Goal: Information Seeking & Learning: Learn about a topic

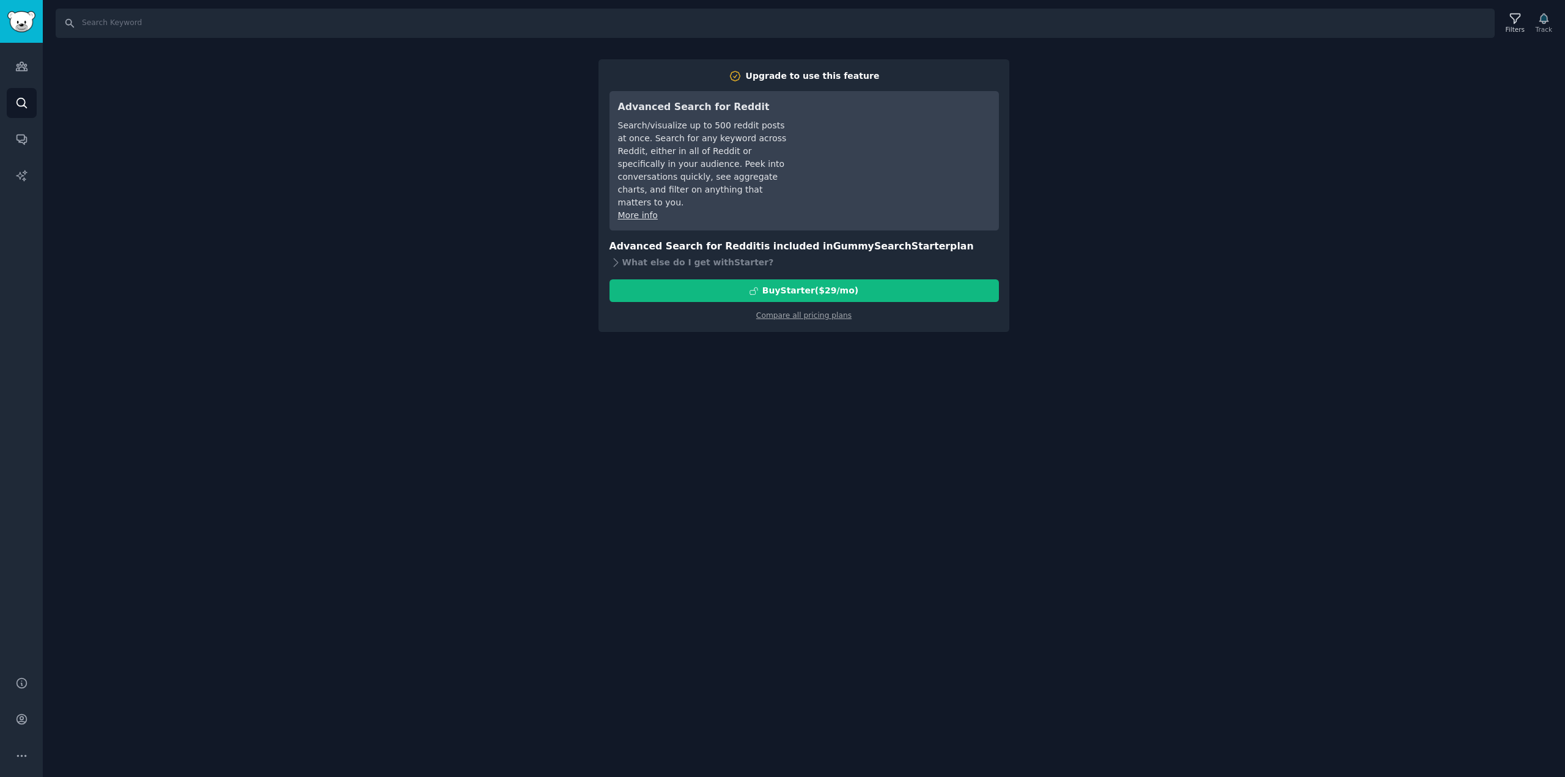
click at [20, 48] on div "Audiences Search Conversations AI Reports" at bounding box center [21, 352] width 43 height 619
click at [17, 57] on link "Audiences" at bounding box center [22, 66] width 30 height 30
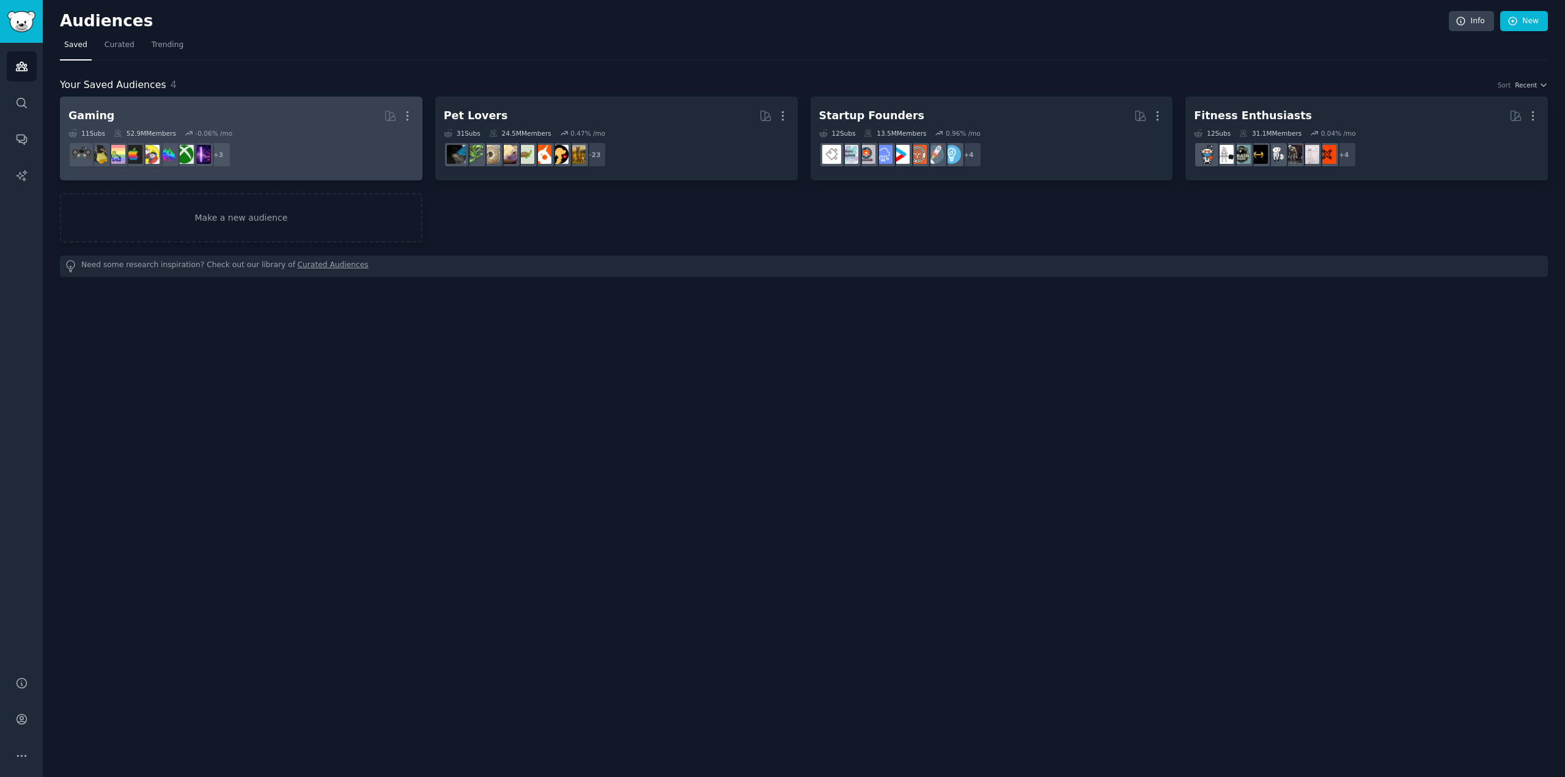
click at [294, 159] on dd "+ 3" at bounding box center [240, 155] width 345 height 34
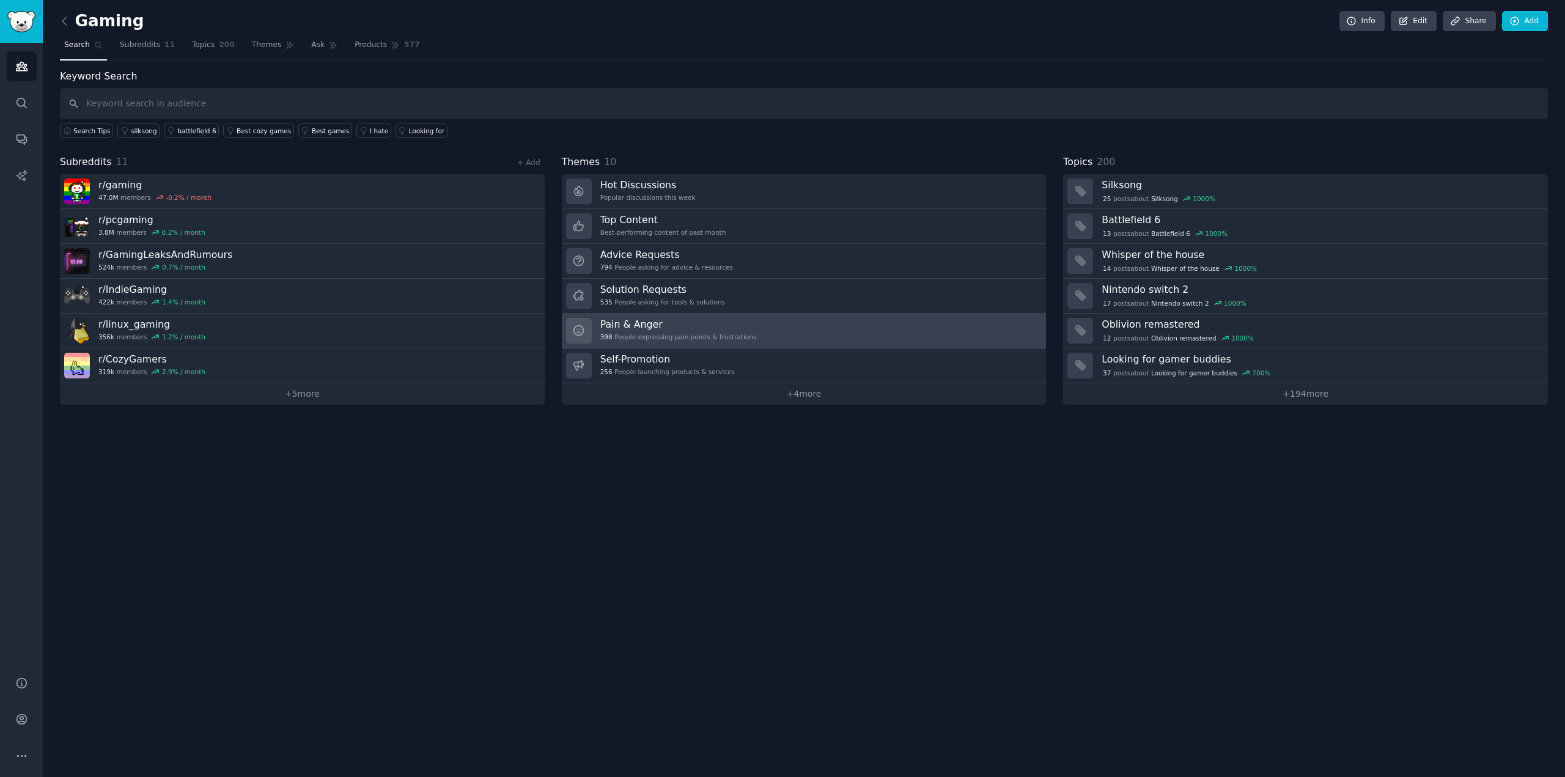
click at [620, 338] on div "398 People expressing pain points & frustrations" at bounding box center [678, 336] width 156 height 9
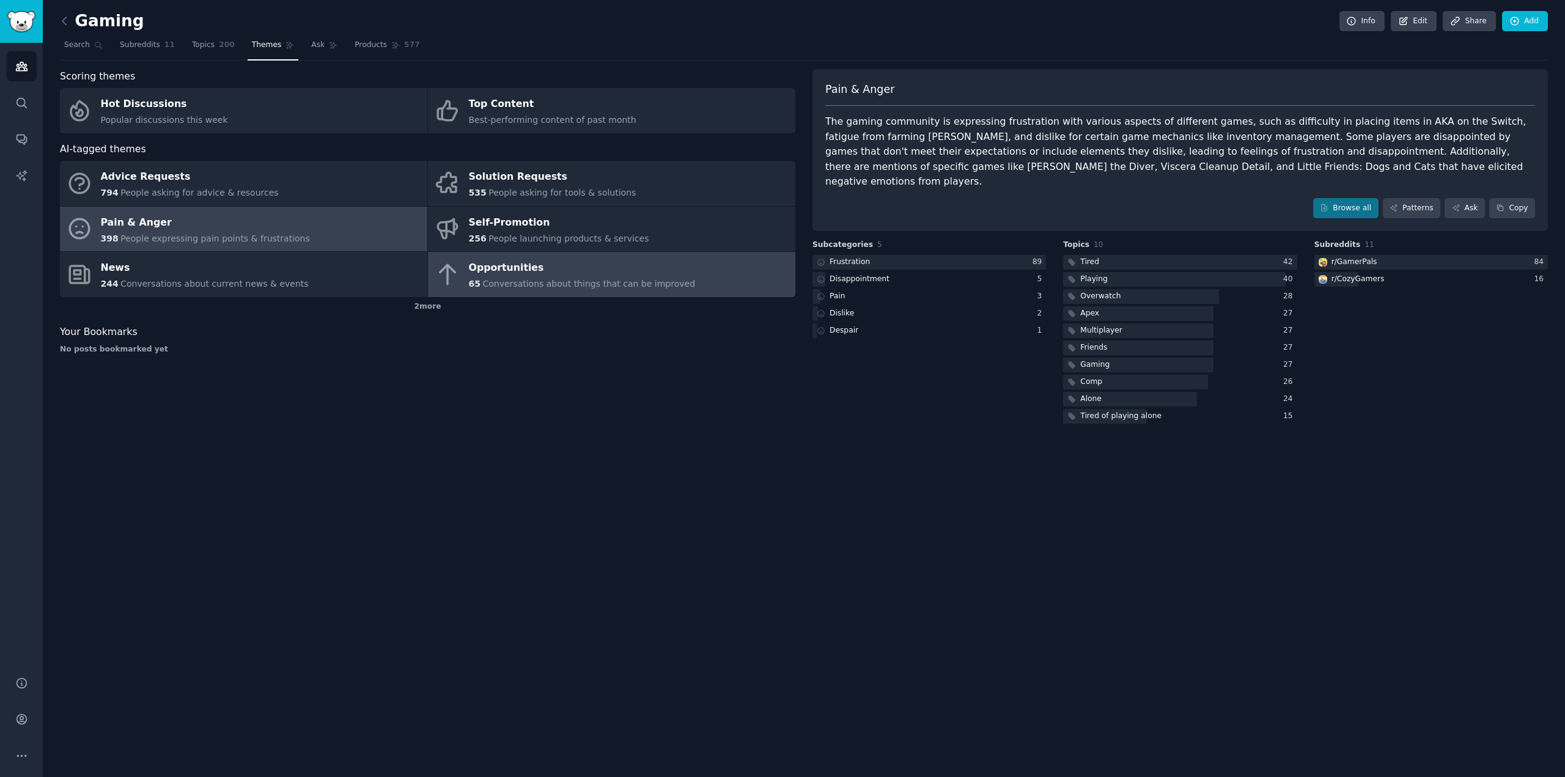
click at [545, 279] on span "Conversations about things that can be improved" at bounding box center [588, 284] width 213 height 10
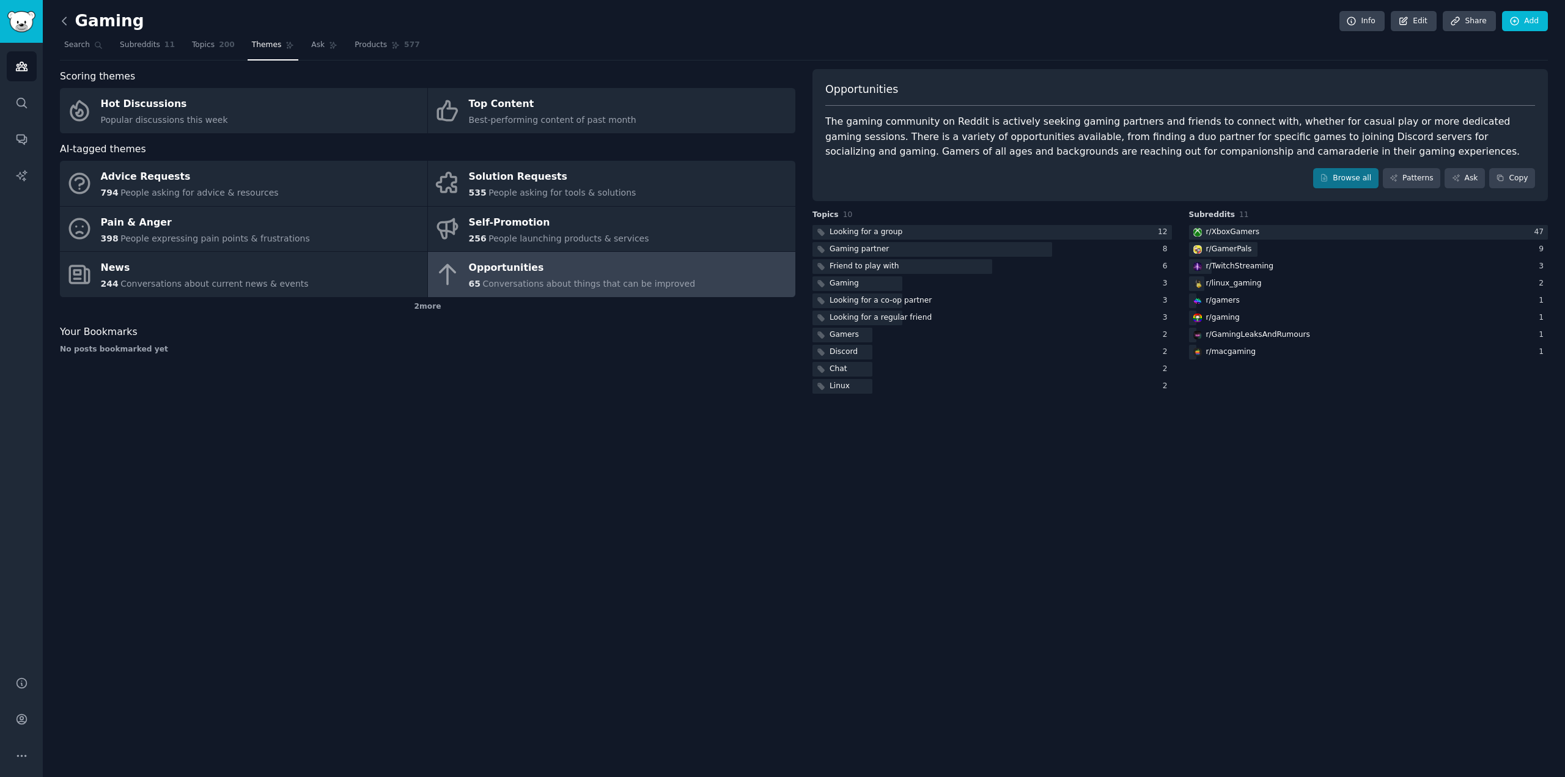
click at [60, 23] on icon at bounding box center [64, 21] width 13 height 13
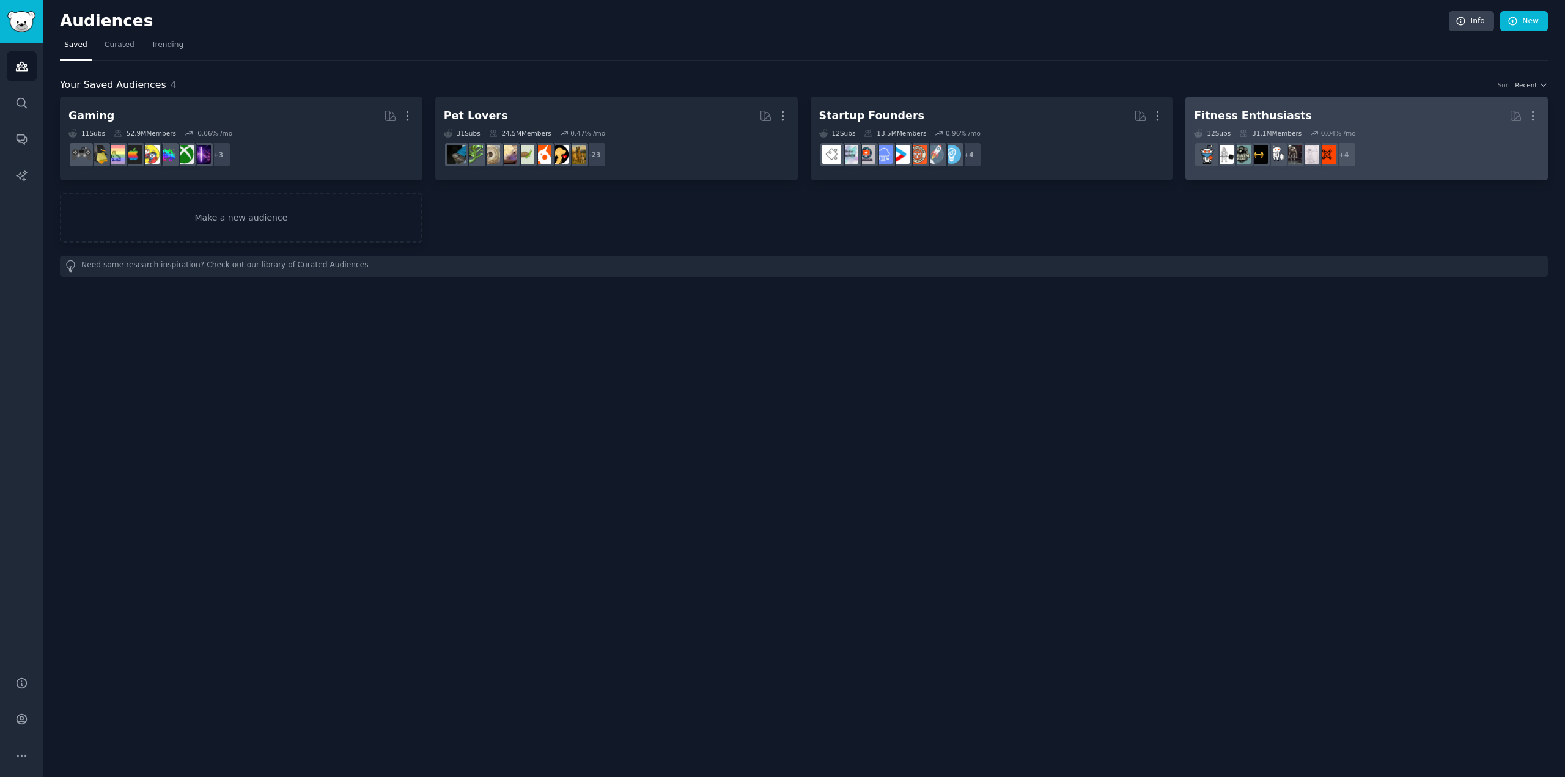
click at [1301, 116] on h2 "Fitness Enthusiasts More" at bounding box center [1366, 115] width 345 height 21
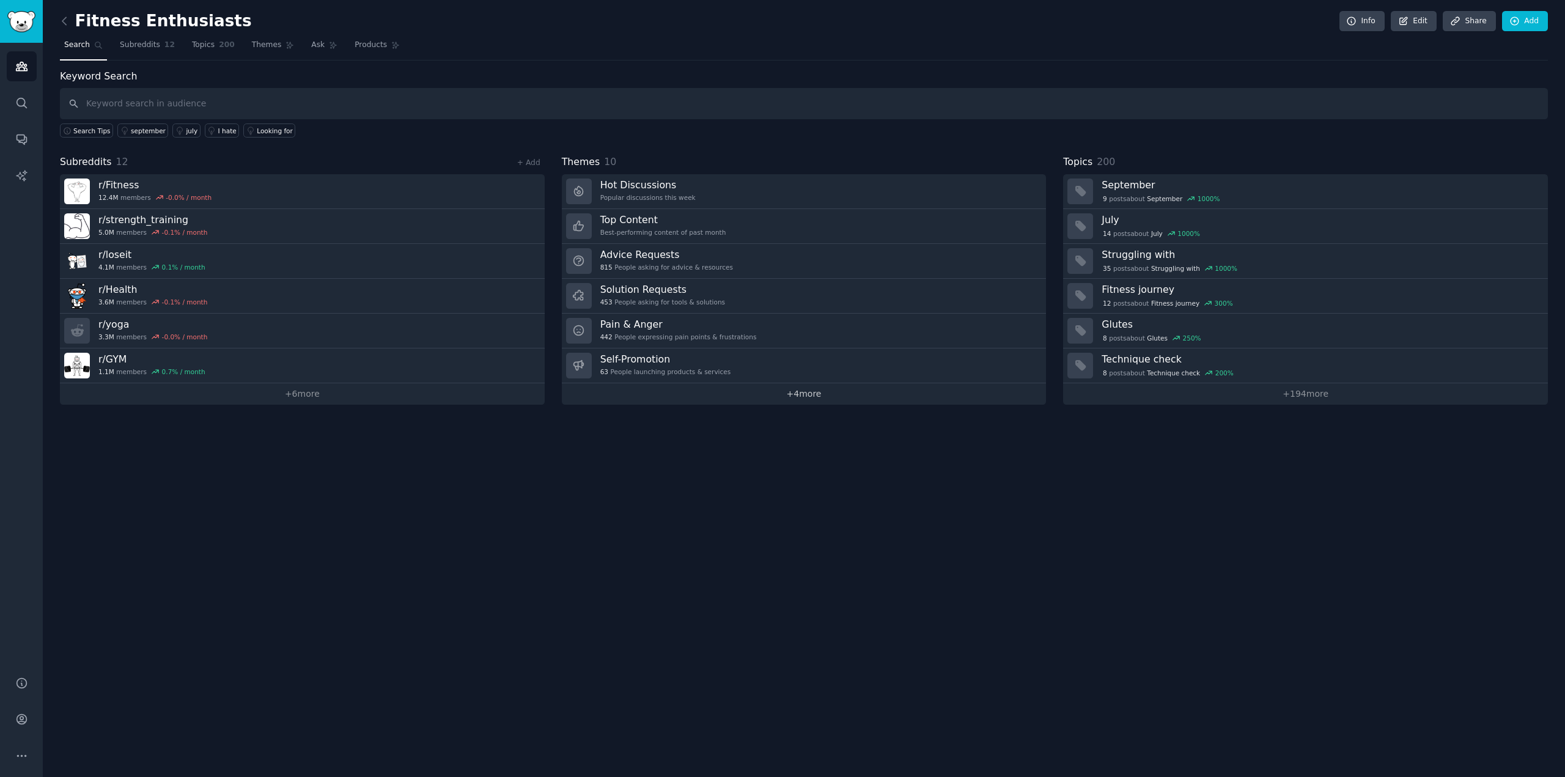
click at [840, 399] on link "+ 4 more" at bounding box center [804, 393] width 485 height 21
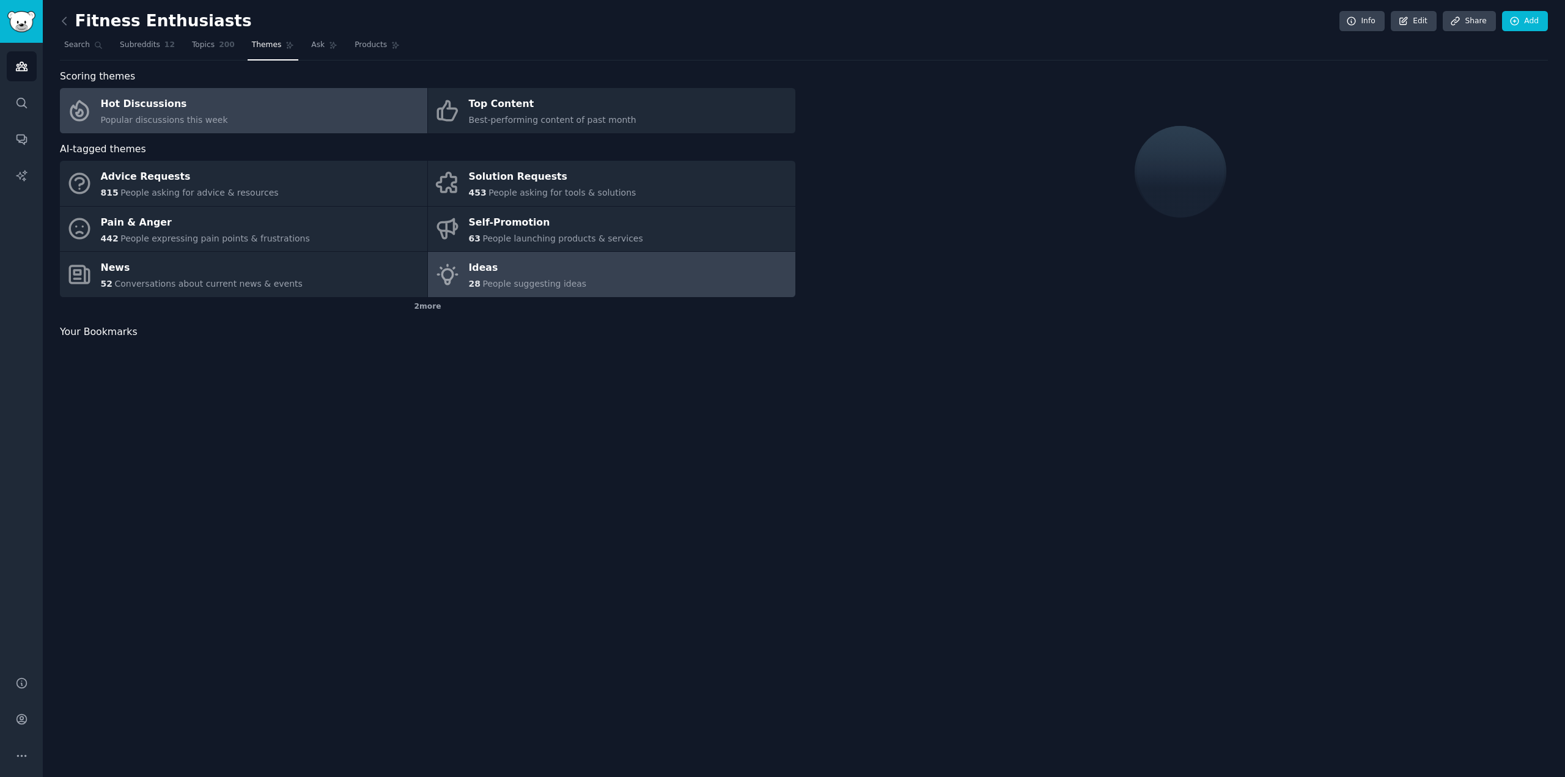
click at [496, 280] on span "People suggesting ideas" at bounding box center [534, 284] width 104 height 10
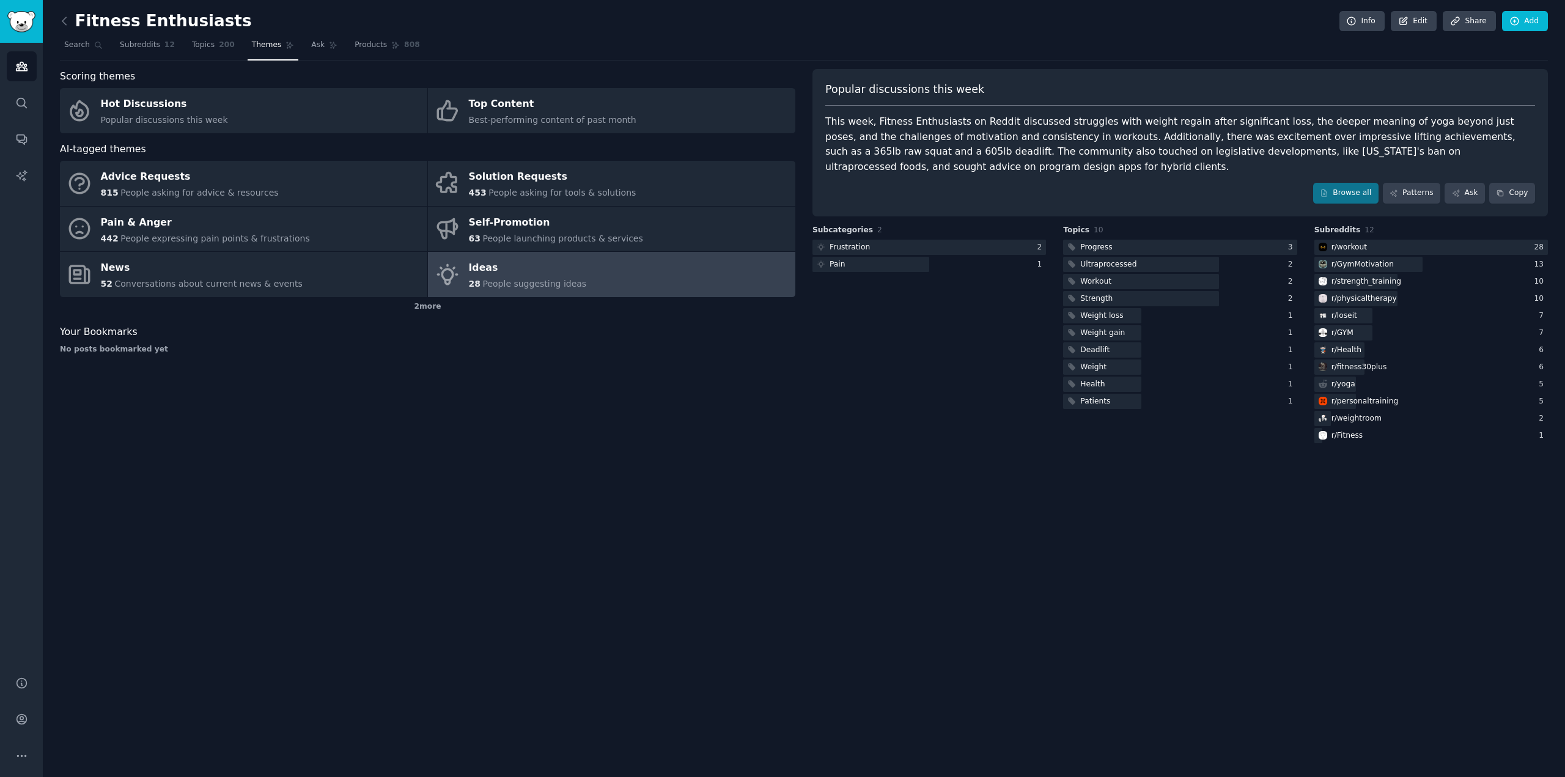
click at [71, 16] on link at bounding box center [67, 22] width 15 height 20
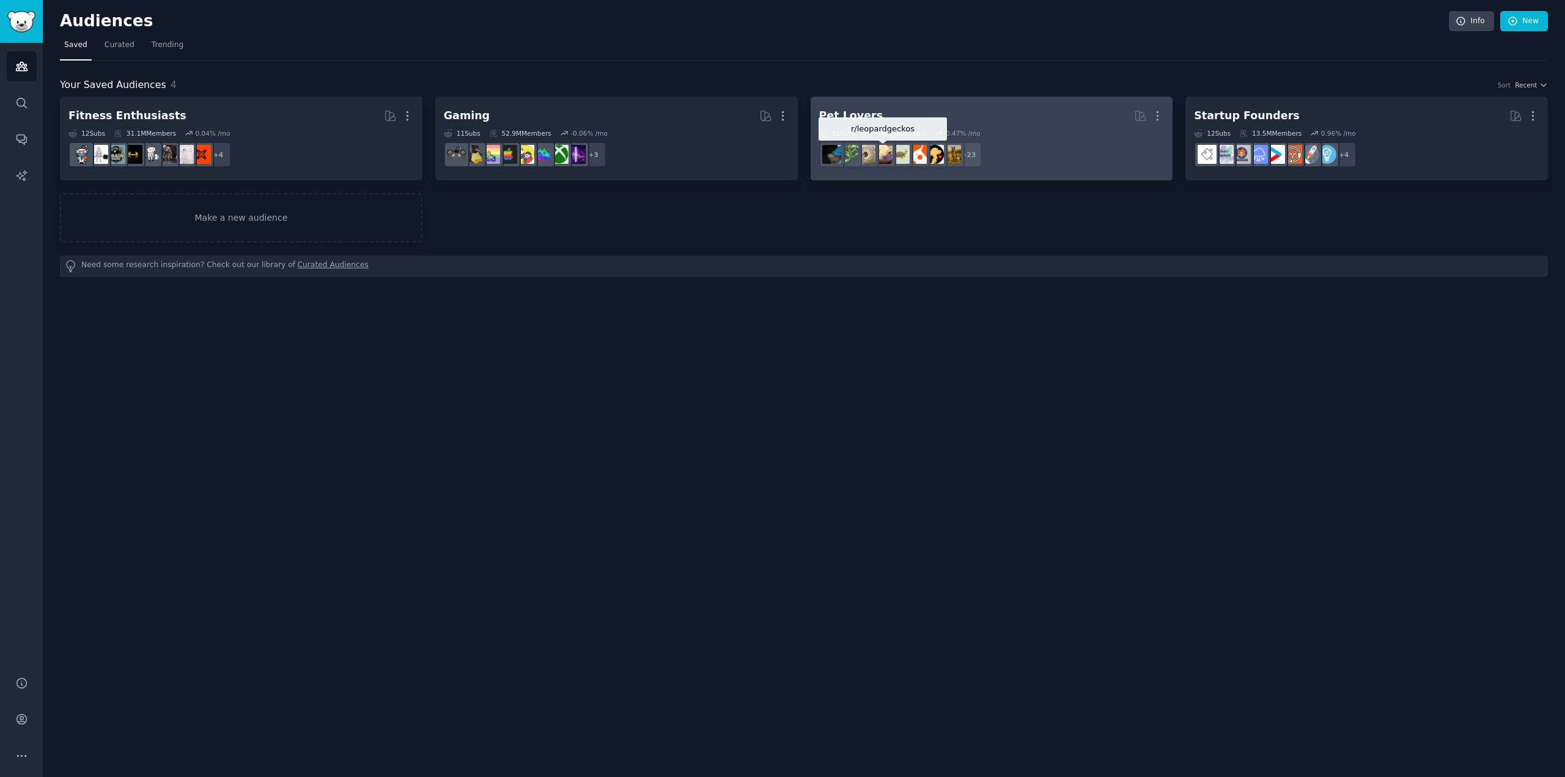
click at [891, 143] on div at bounding box center [883, 155] width 26 height 26
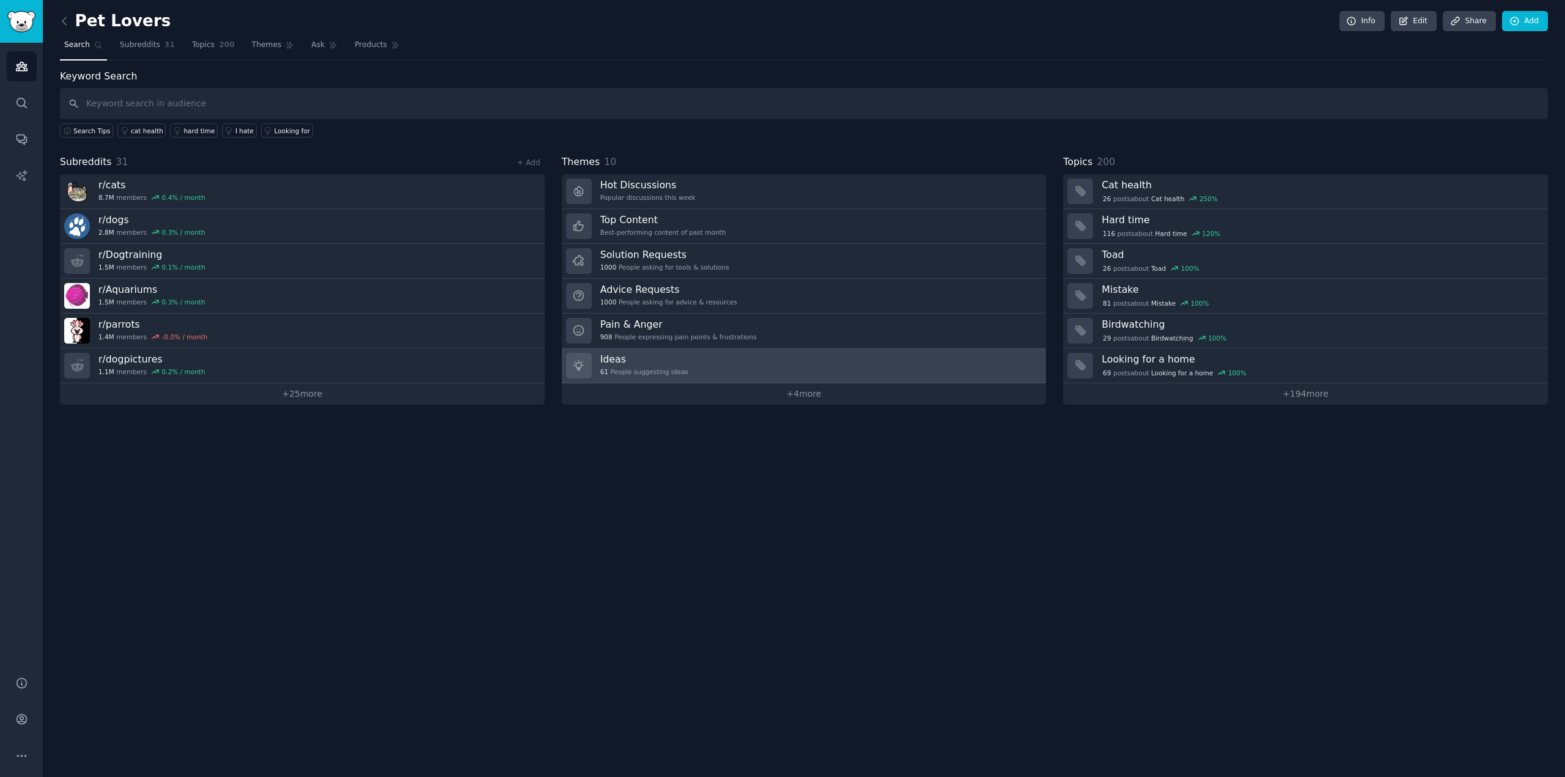
click at [734, 364] on link "Ideas 61 People suggesting ideas" at bounding box center [804, 365] width 485 height 35
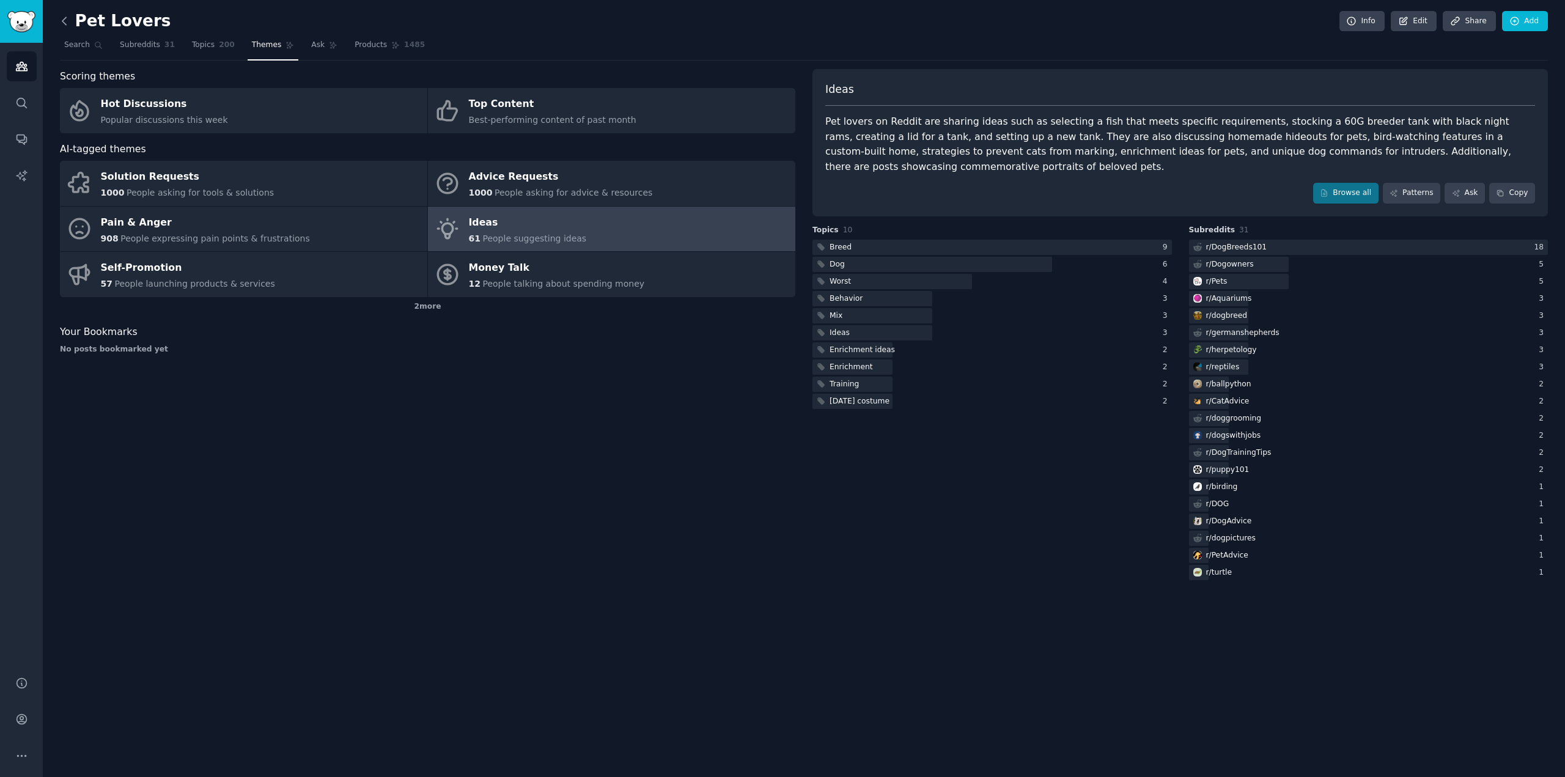
click at [64, 17] on icon at bounding box center [64, 21] width 13 height 13
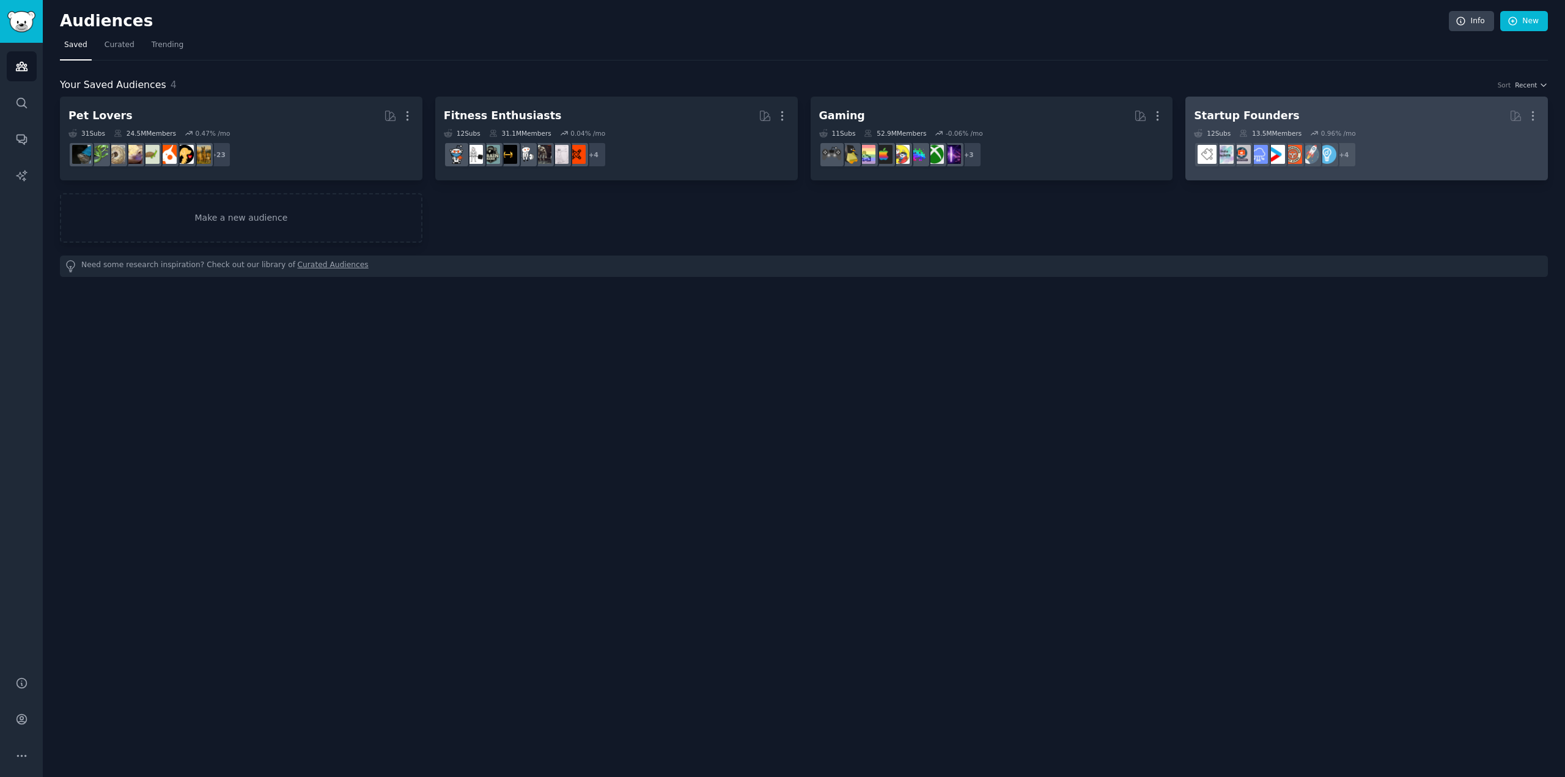
click at [1238, 108] on h2 "Startup Founders More" at bounding box center [1366, 115] width 345 height 21
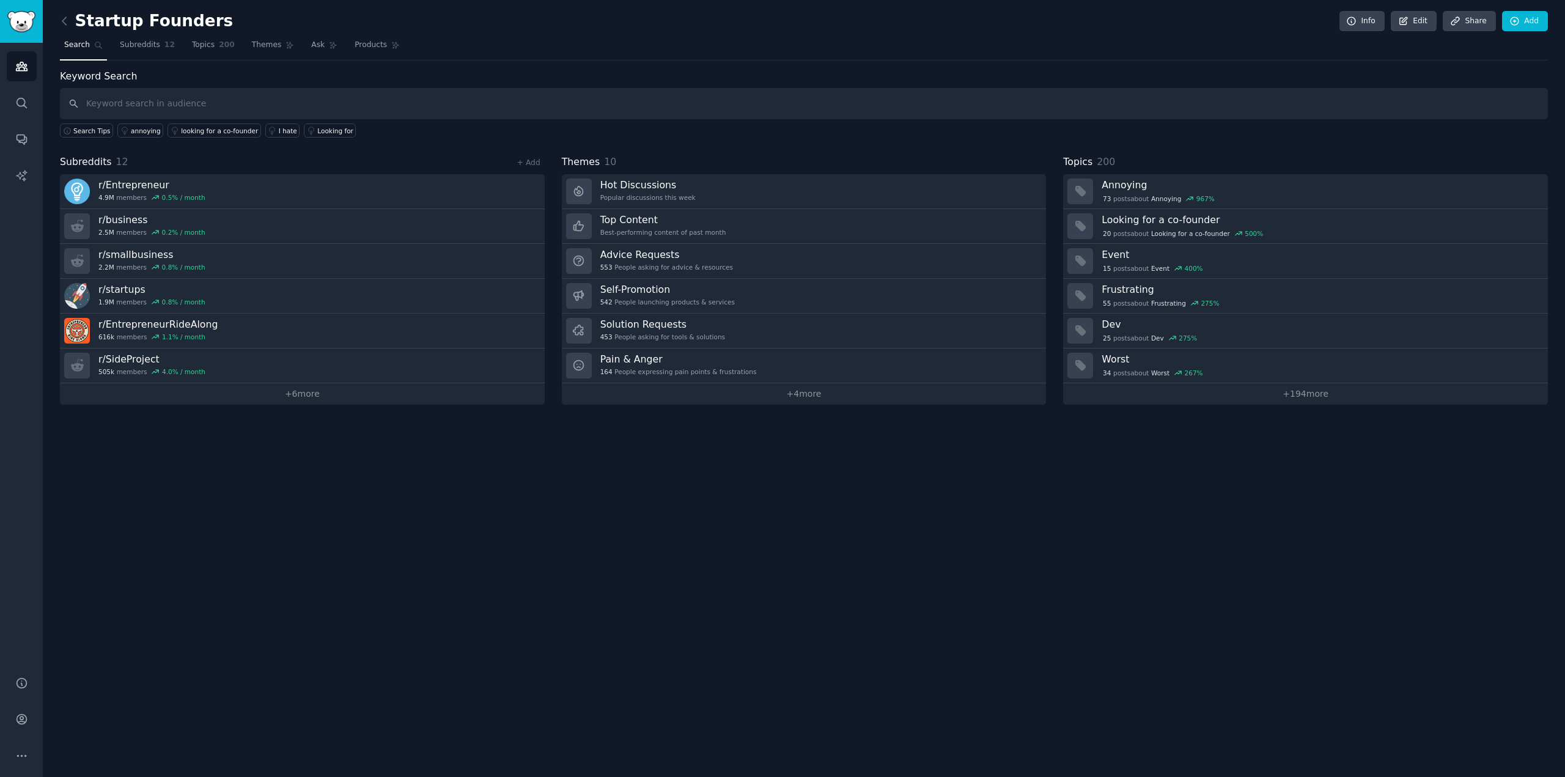
click at [803, 408] on div "Startup Founders Info Edit Share Add Search Subreddits 12 Topics 200 Themes Ask…" at bounding box center [804, 388] width 1522 height 777
click at [809, 402] on link "+ 4 more" at bounding box center [804, 393] width 485 height 21
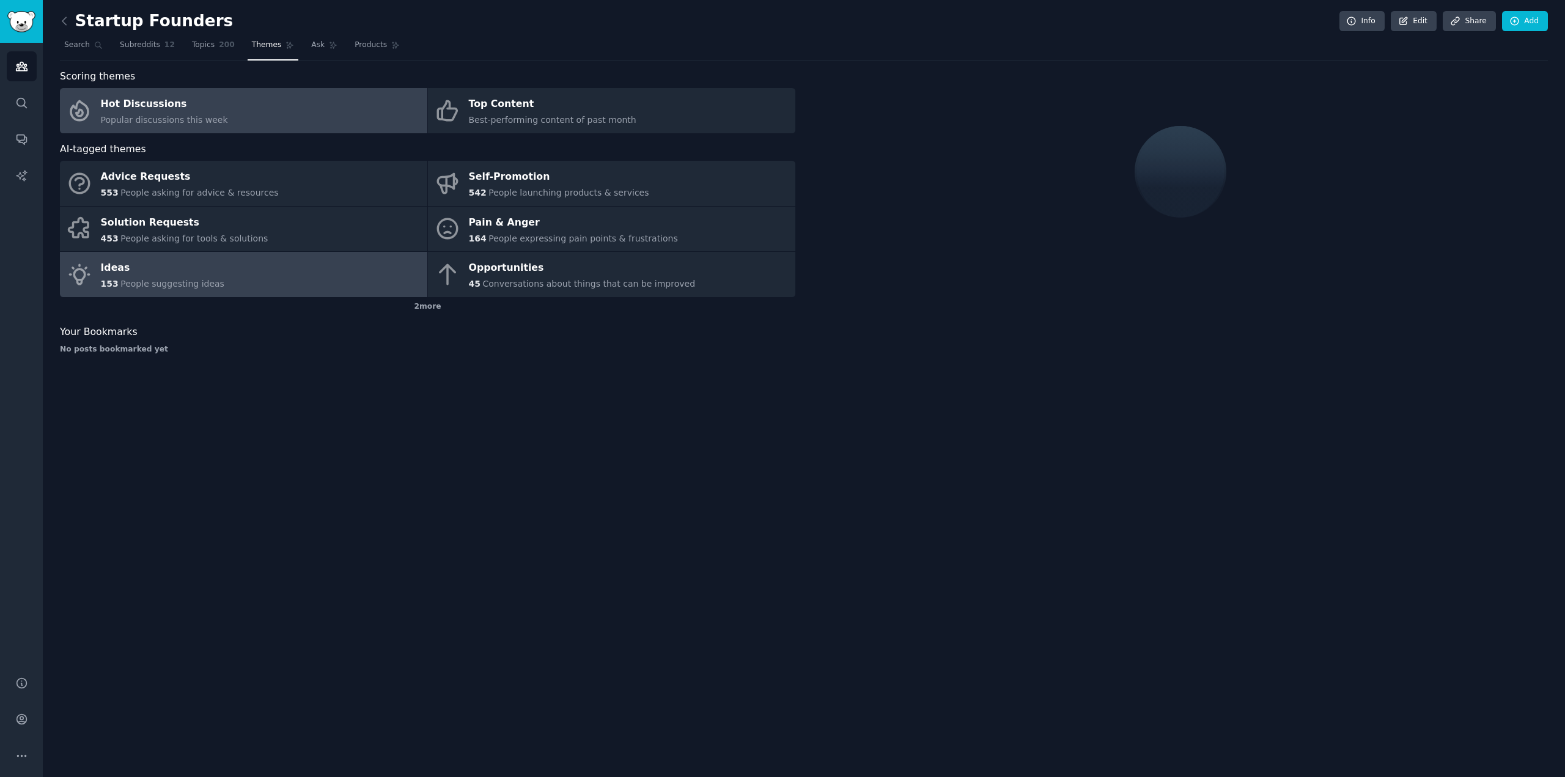
click at [231, 266] on link "Ideas 153 People suggesting ideas" at bounding box center [243, 274] width 367 height 45
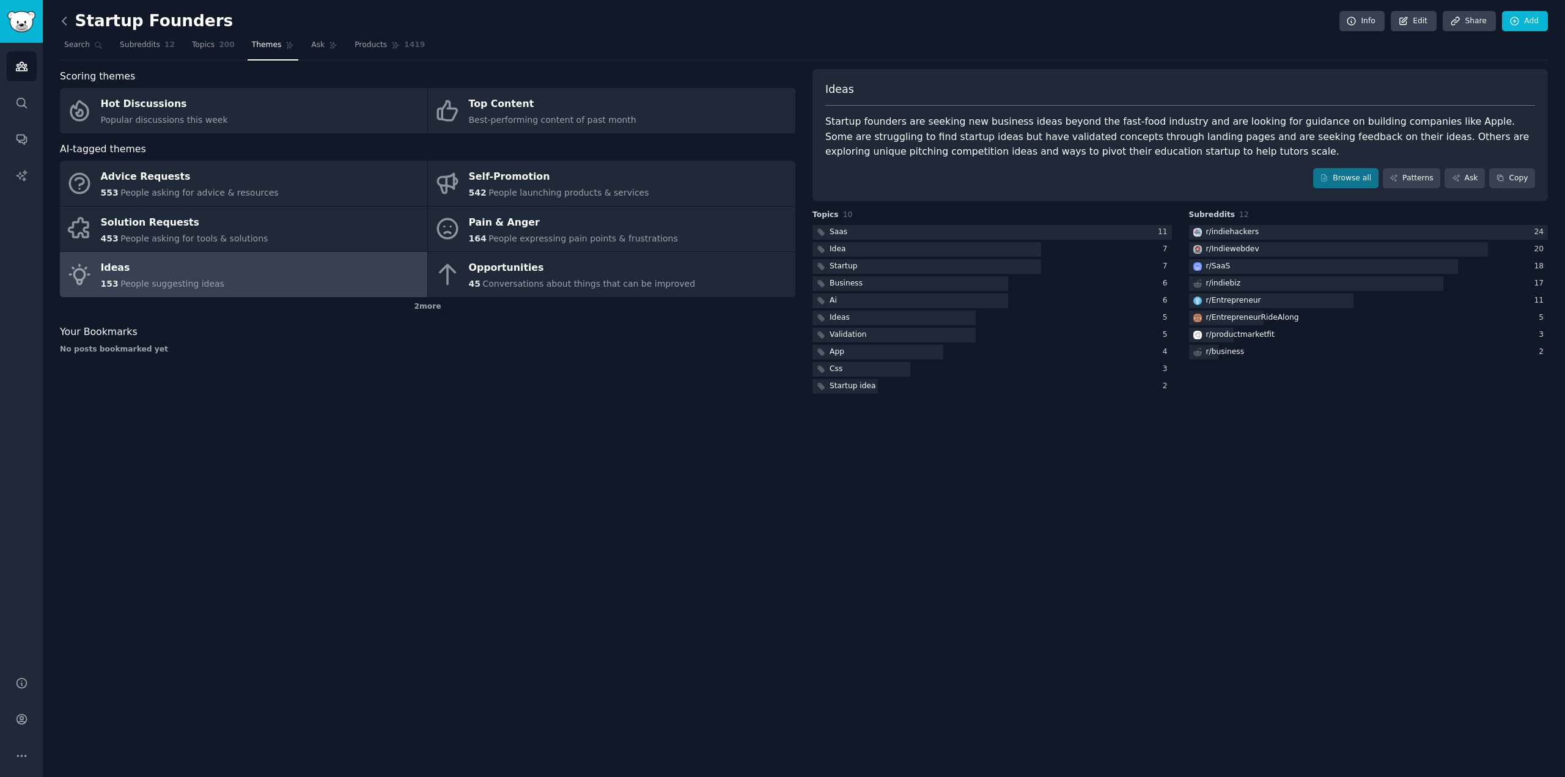
click at [68, 24] on icon at bounding box center [64, 21] width 13 height 13
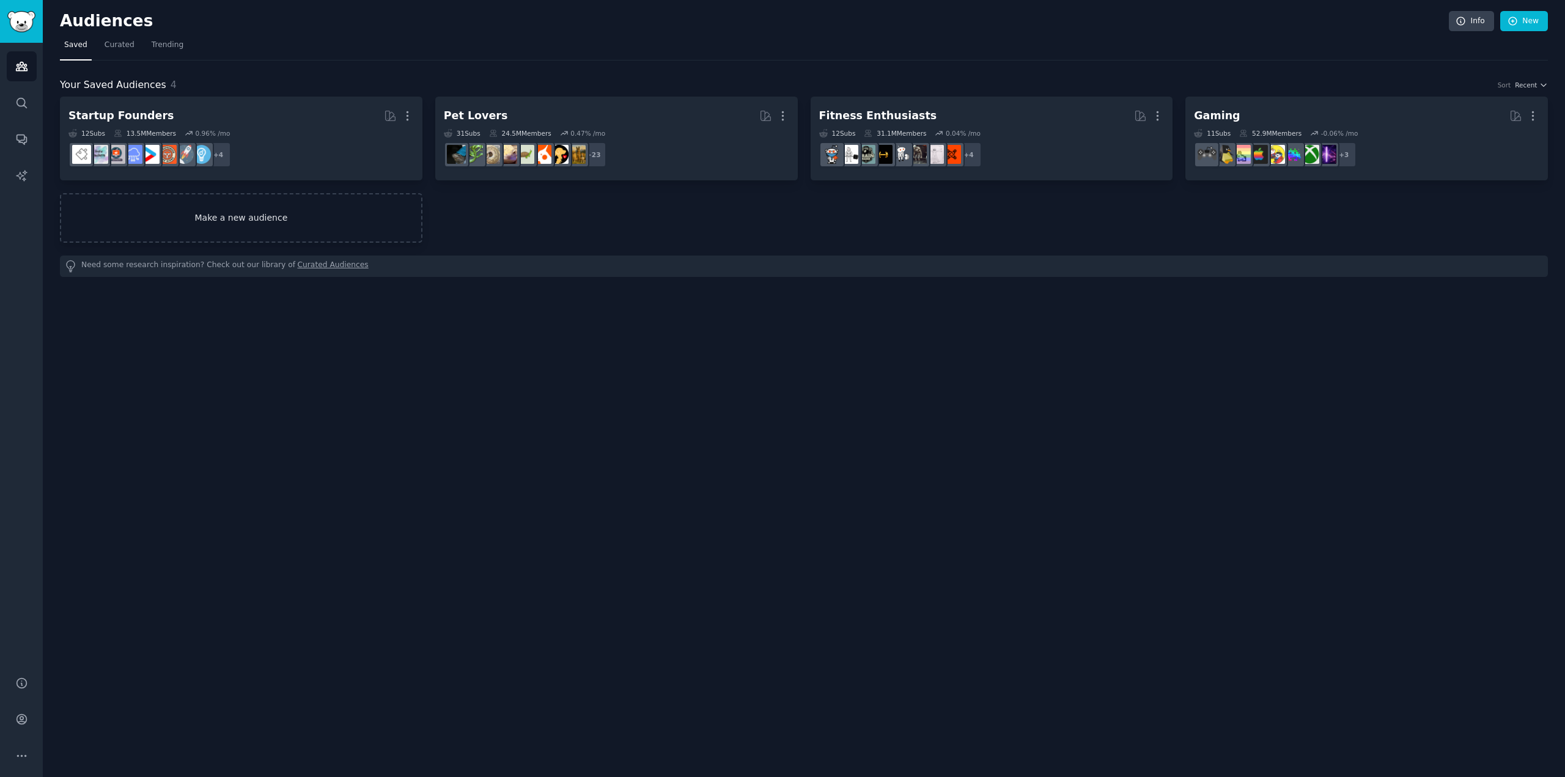
click at [298, 224] on link "Make a new audience" at bounding box center [241, 218] width 362 height 50
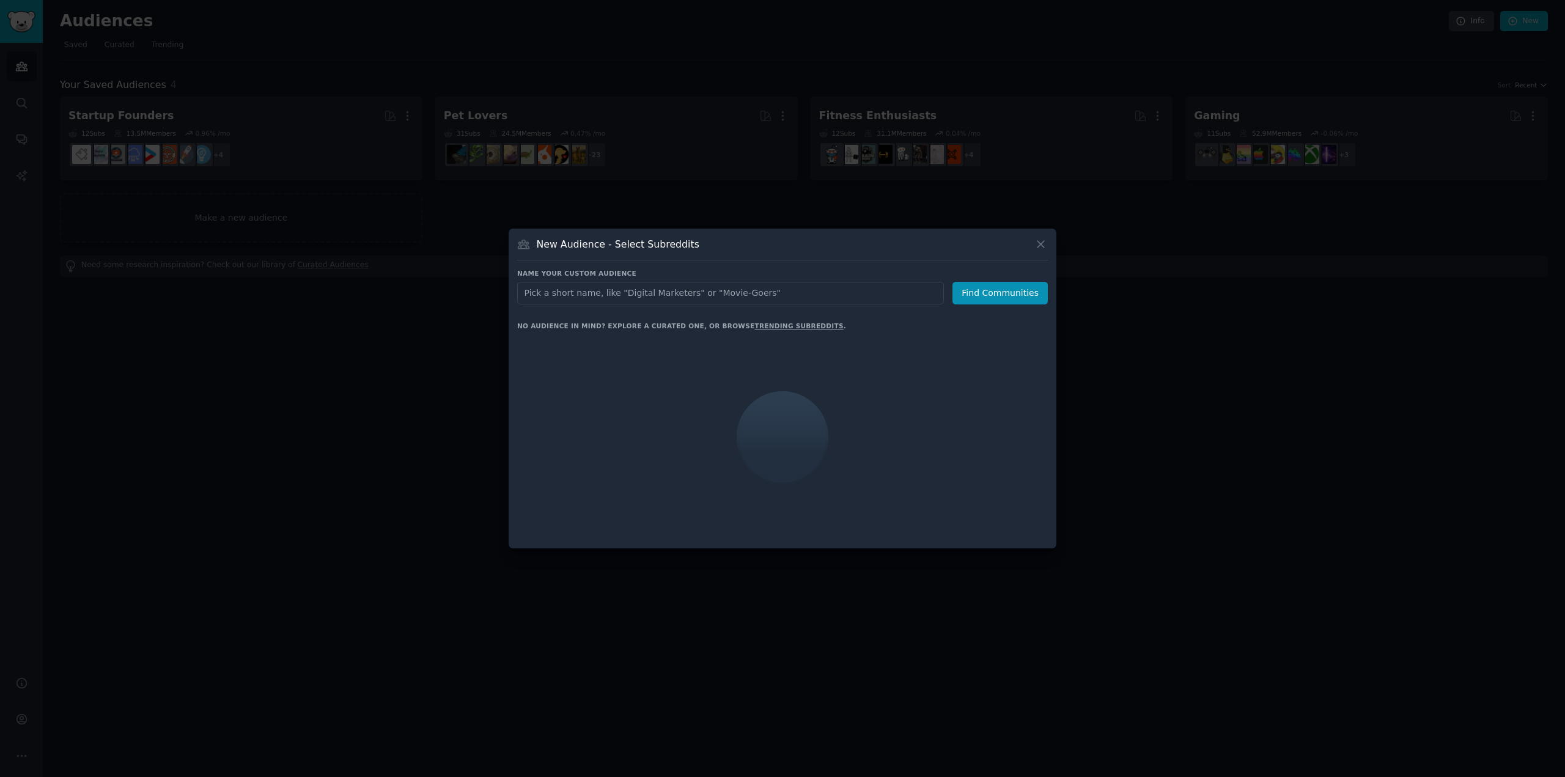
click at [328, 341] on div at bounding box center [782, 388] width 1565 height 777
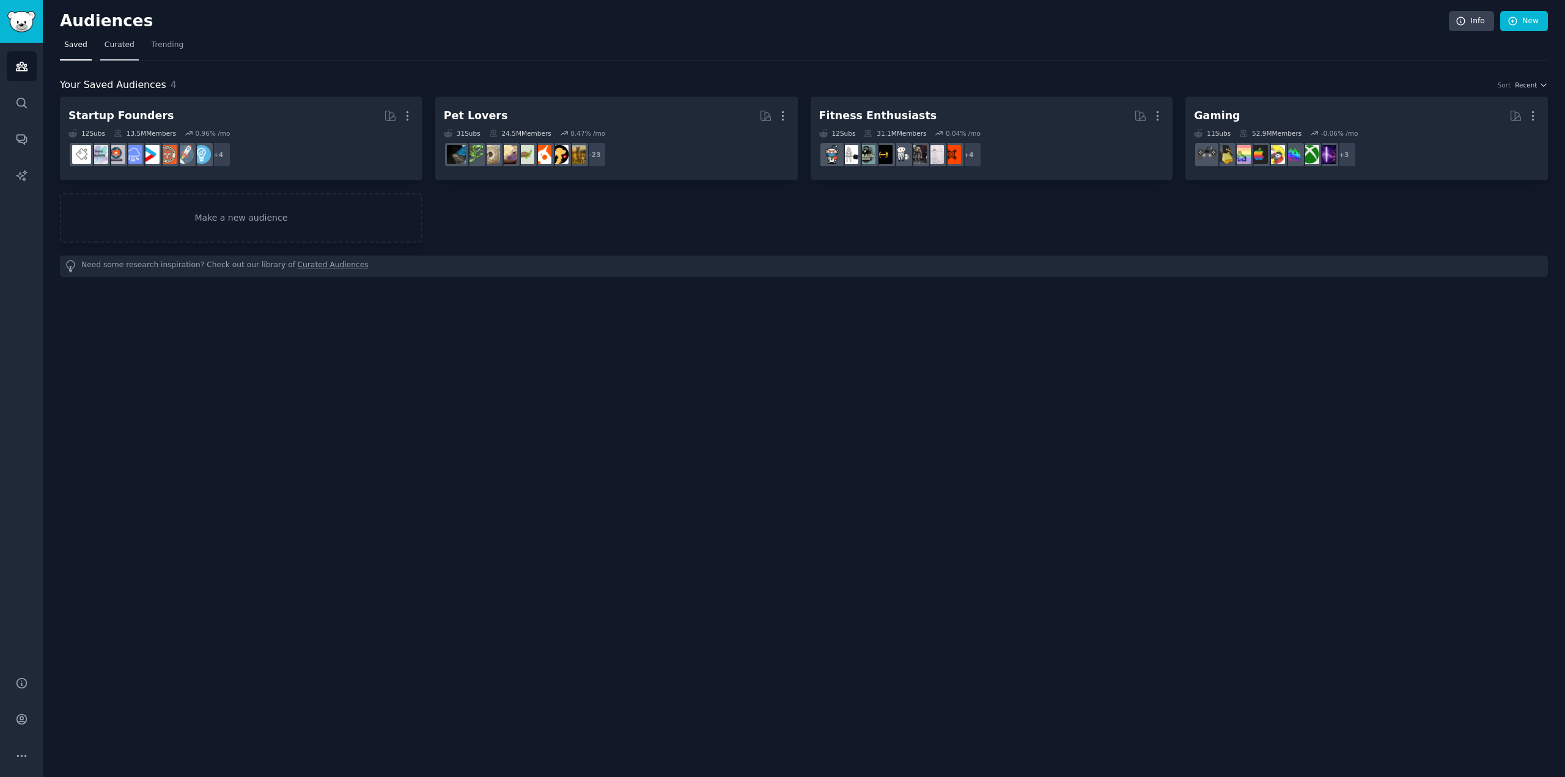
click at [113, 37] on link "Curated" at bounding box center [119, 47] width 39 height 25
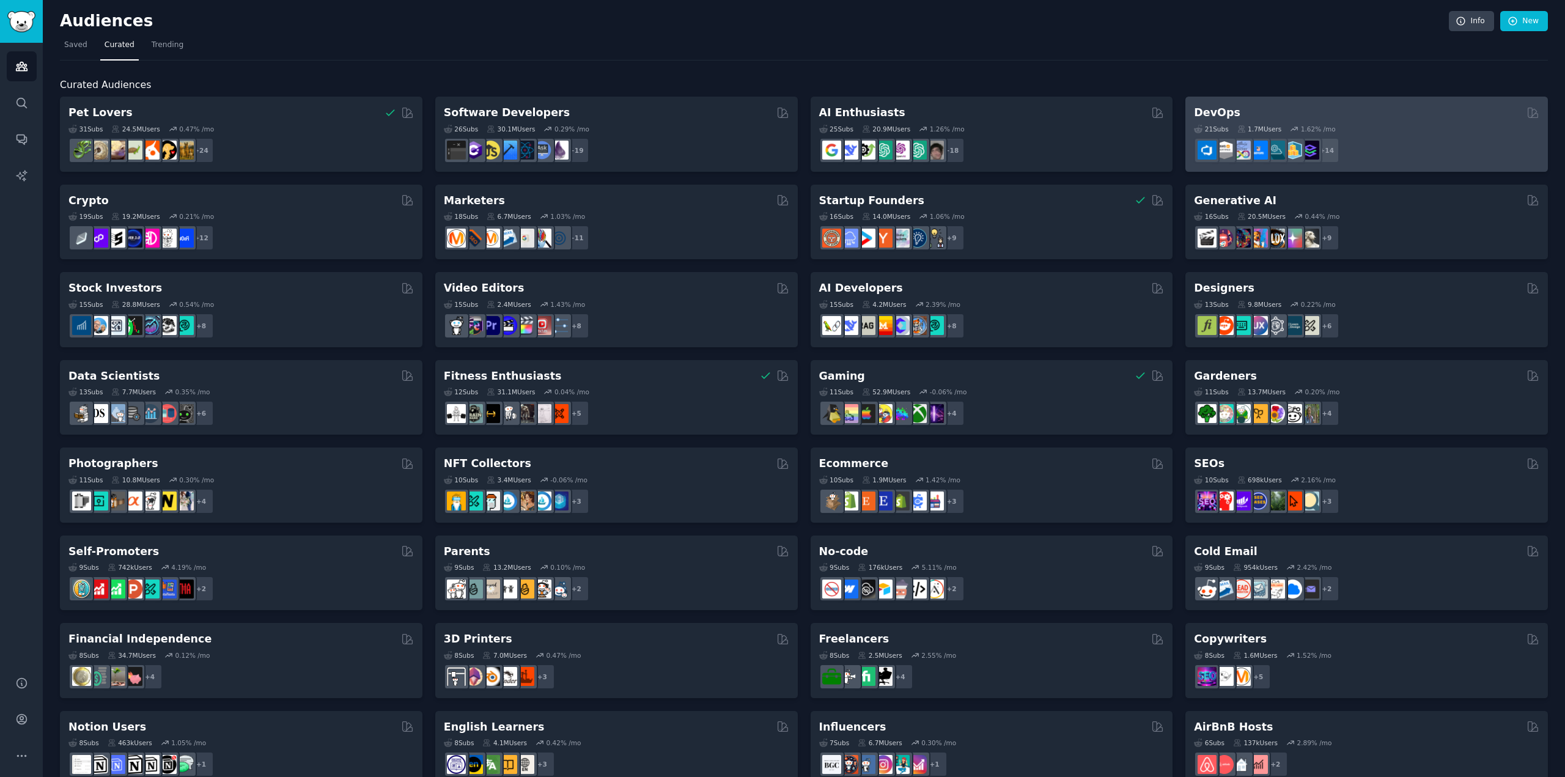
click at [1342, 122] on div "21 Sub s 1.7M Users 1.62 % /mo r/Docker_DevOps + 14" at bounding box center [1366, 141] width 345 height 43
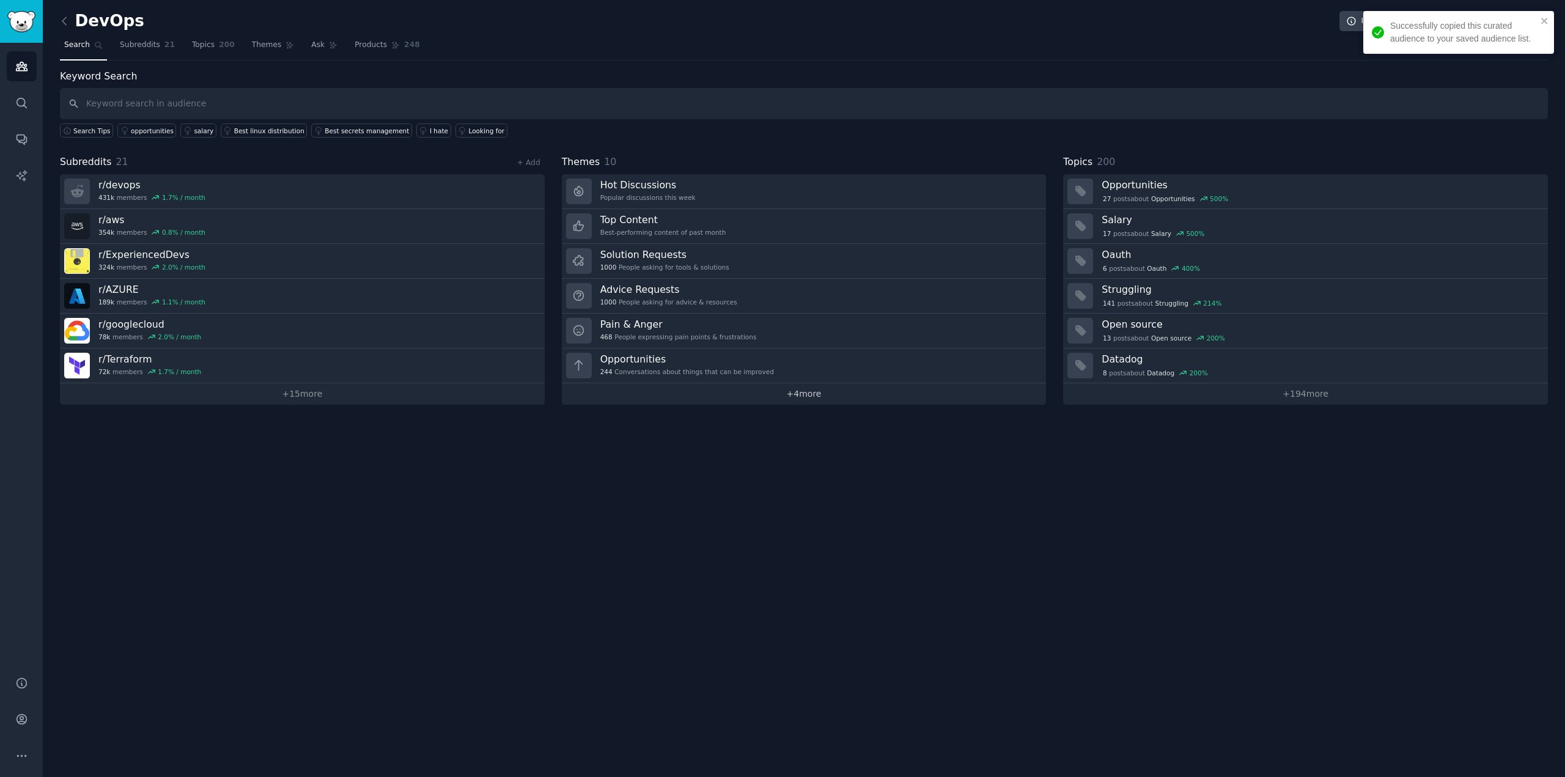
click at [812, 391] on link "+ 4 more" at bounding box center [804, 393] width 485 height 21
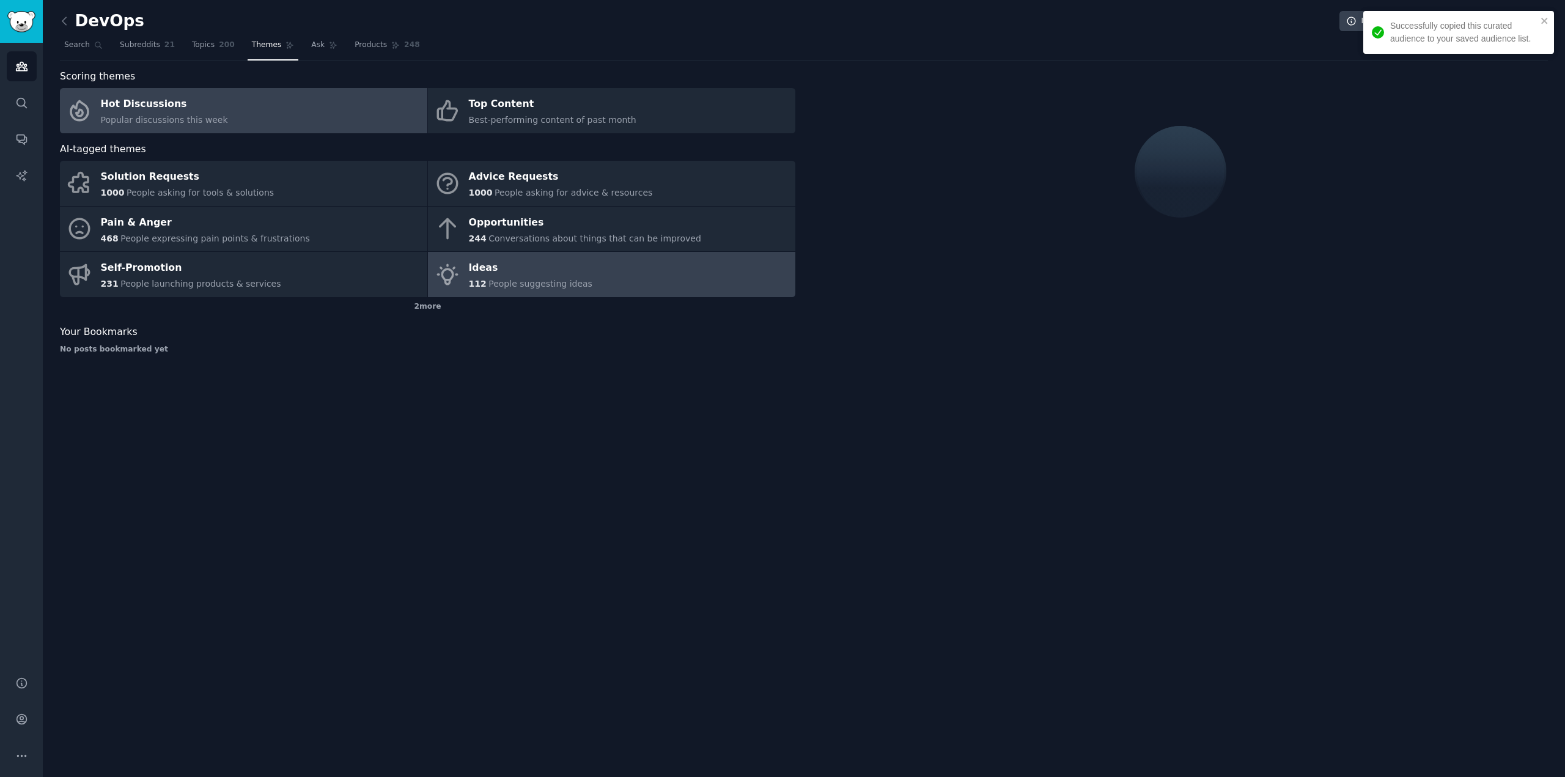
click at [501, 277] on div "Ideas" at bounding box center [530, 269] width 123 height 20
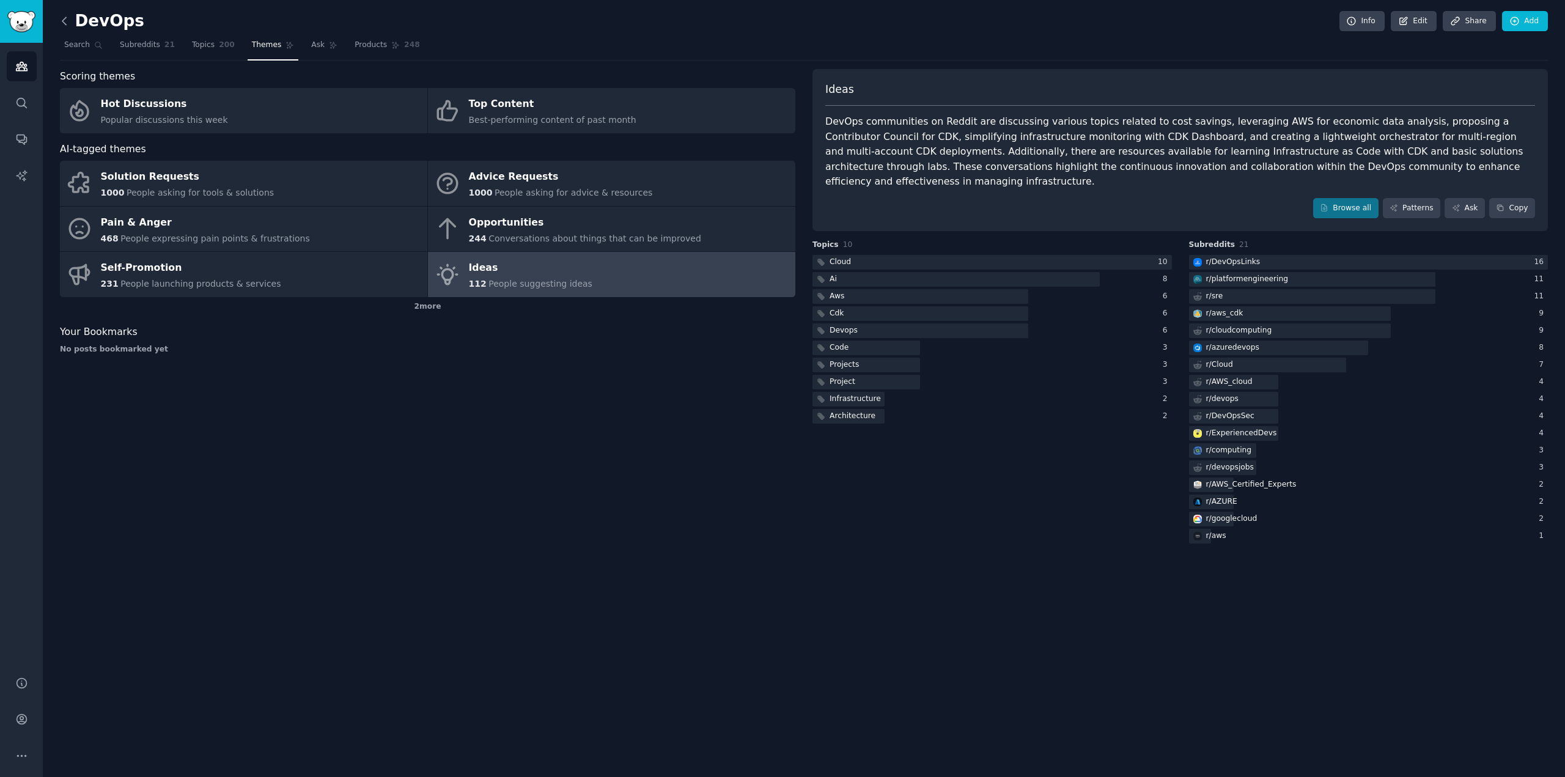
drag, startPoint x: 59, startPoint y: 28, endPoint x: 69, endPoint y: 26, distance: 9.9
click at [61, 28] on div "DevOps Info Edit Share Add Search Subreddits 21 Topics 200 Themes Ask Products …" at bounding box center [804, 388] width 1522 height 777
click at [71, 27] on link at bounding box center [67, 22] width 15 height 20
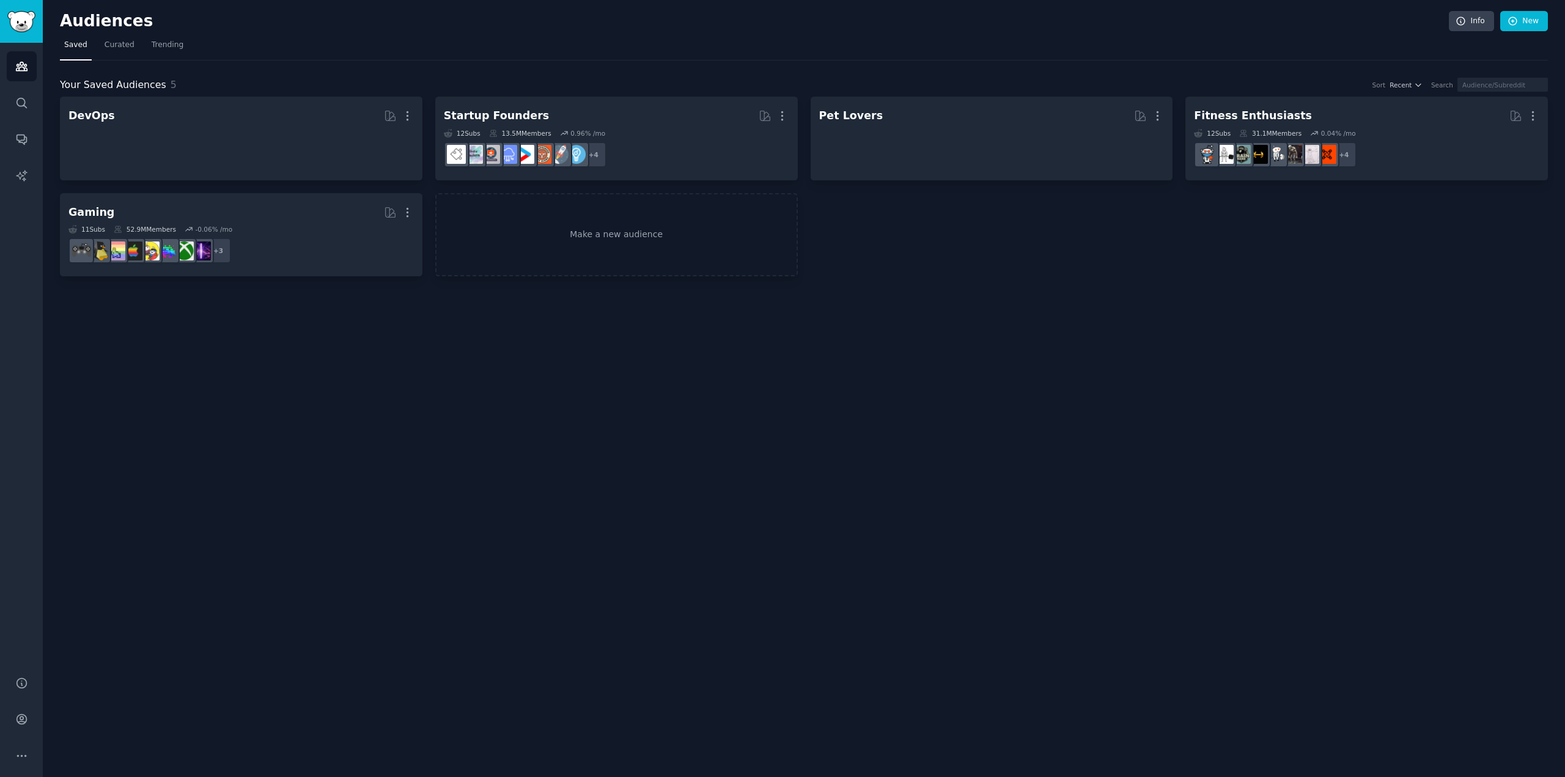
drag, startPoint x: 894, startPoint y: 372, endPoint x: 876, endPoint y: 368, distance: 18.1
click at [884, 370] on div "Audiences Info New Saved Curated Trending Your Saved Audiences 5 Sort Recent Se…" at bounding box center [804, 388] width 1522 height 777
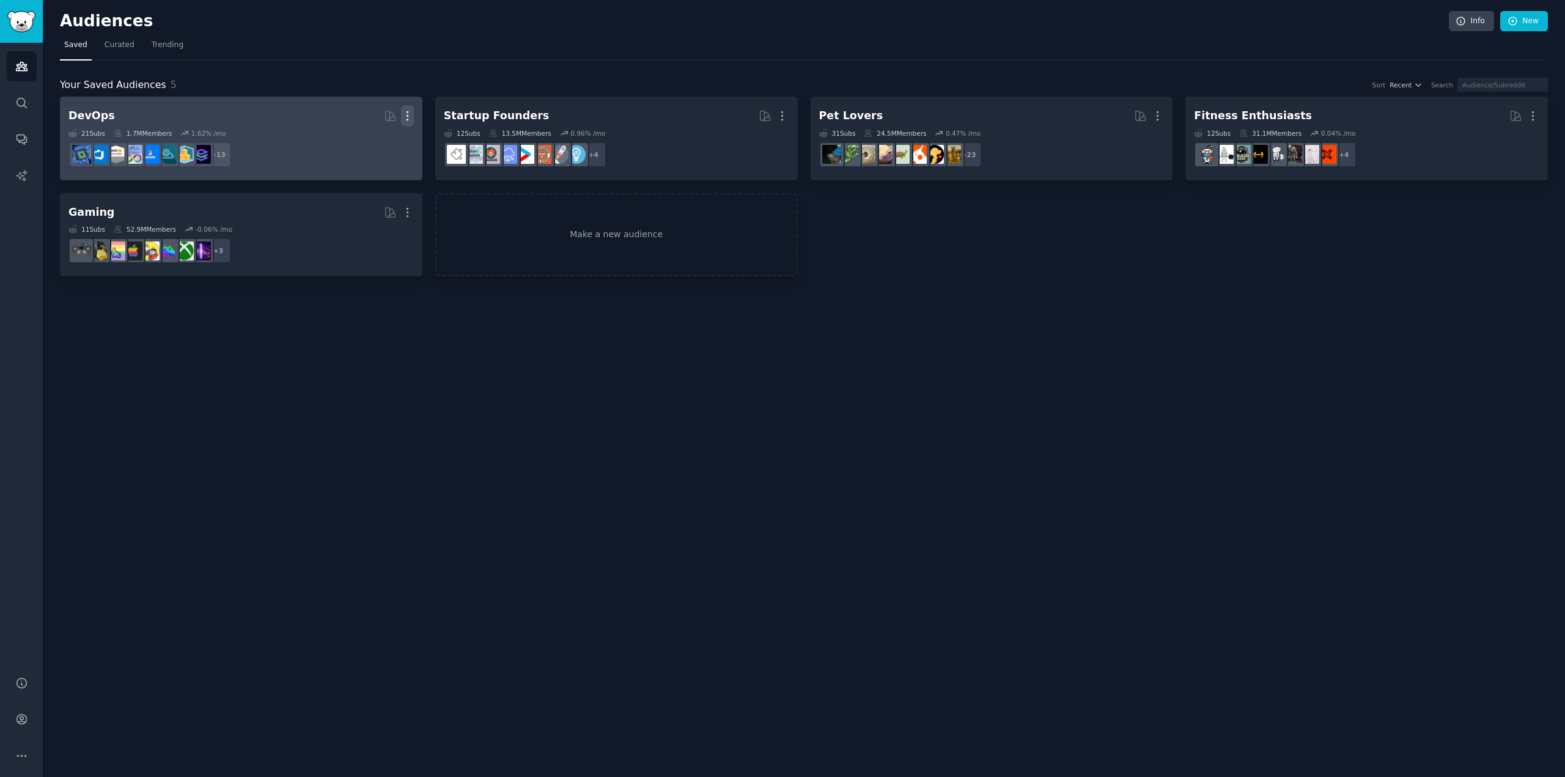
click at [410, 112] on icon "button" at bounding box center [407, 115] width 13 height 13
click at [364, 141] on p "Delete" at bounding box center [374, 141] width 28 height 13
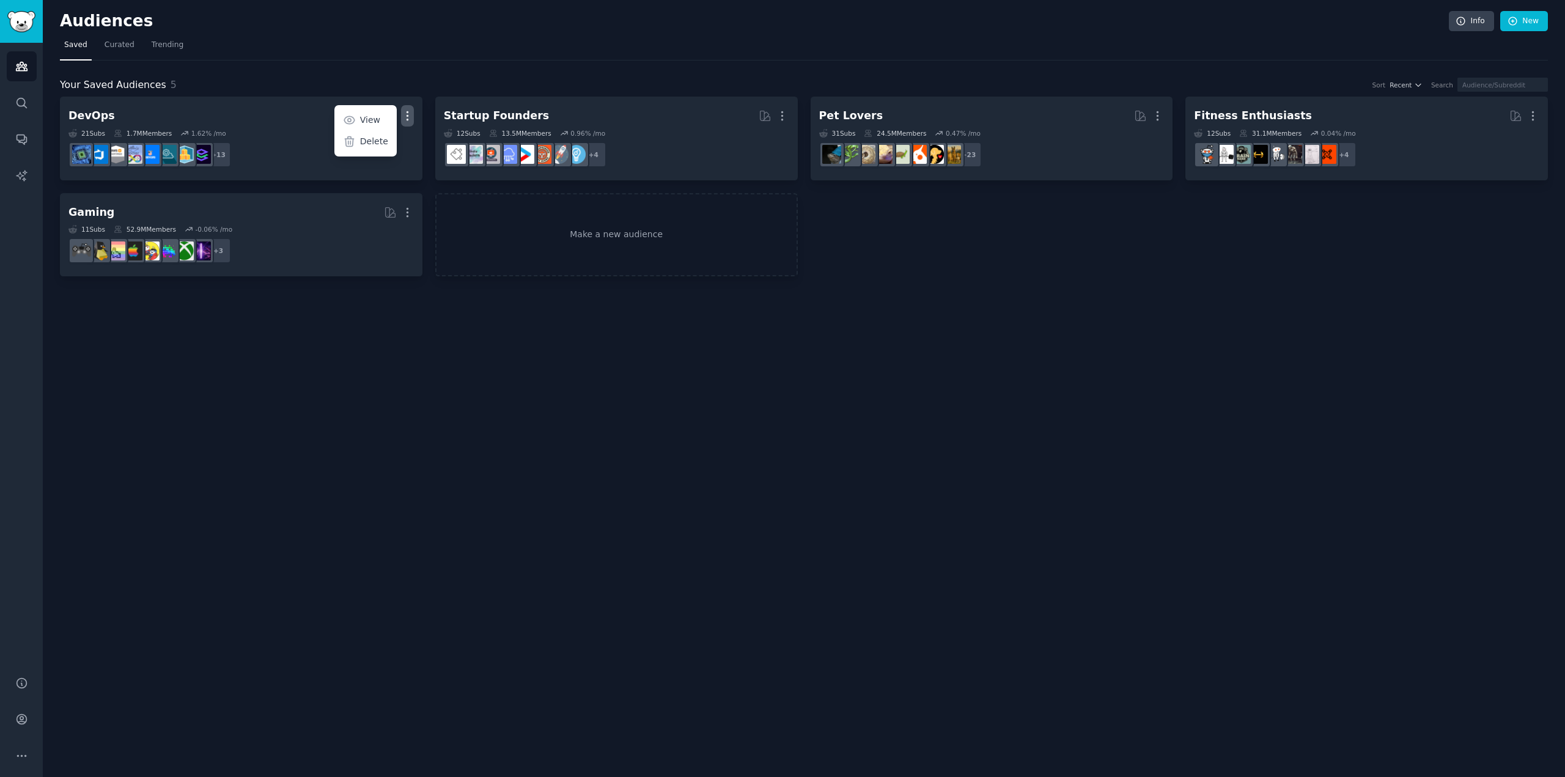
click at [604, 221] on div "Startup Founders More 12 Sub s 13.5M Members 0.96 % /mo + 4 Pet Lovers More 31 …" at bounding box center [804, 187] width 1488 height 180
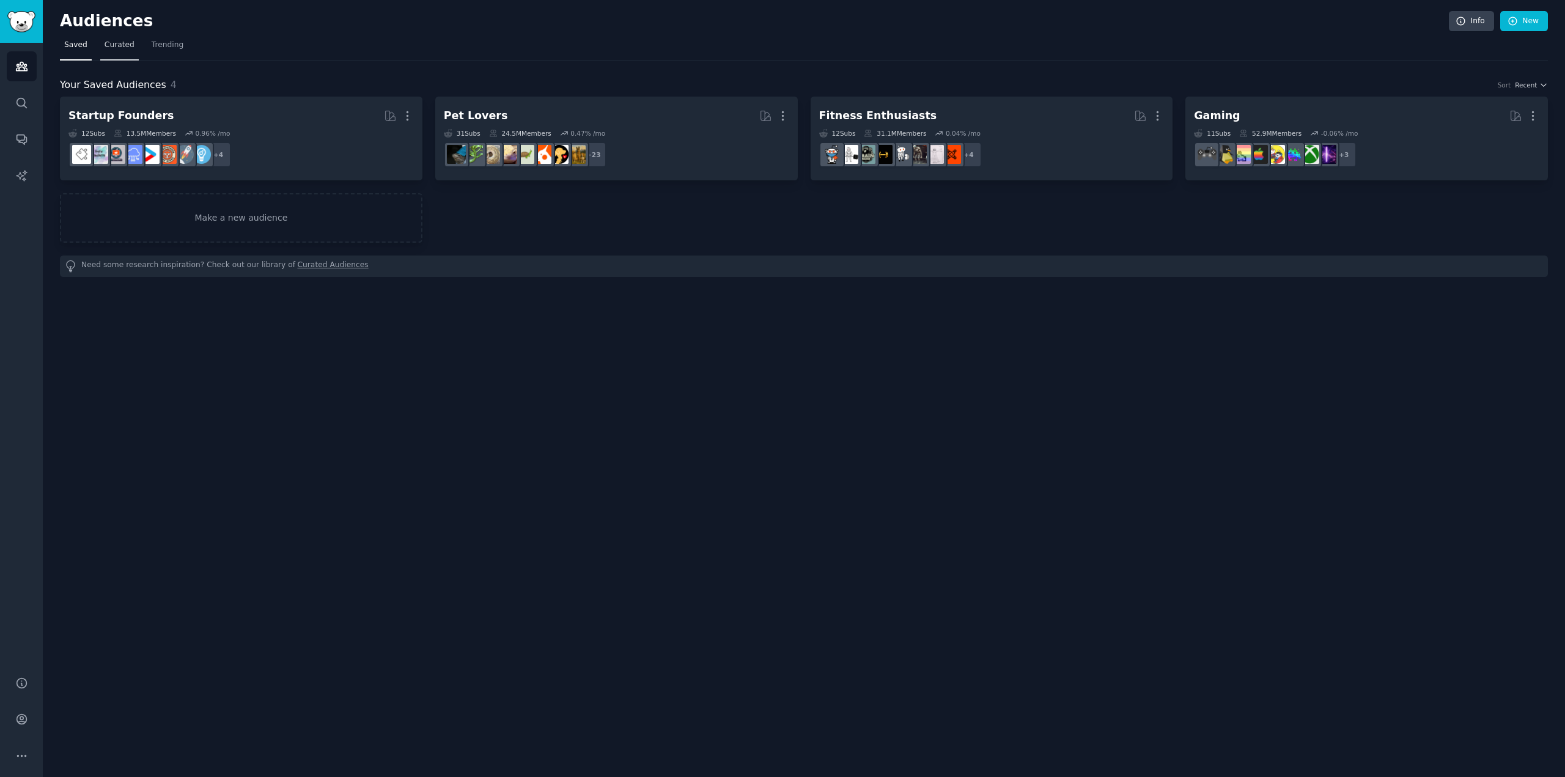
click at [111, 46] on span "Curated" at bounding box center [120, 45] width 30 height 11
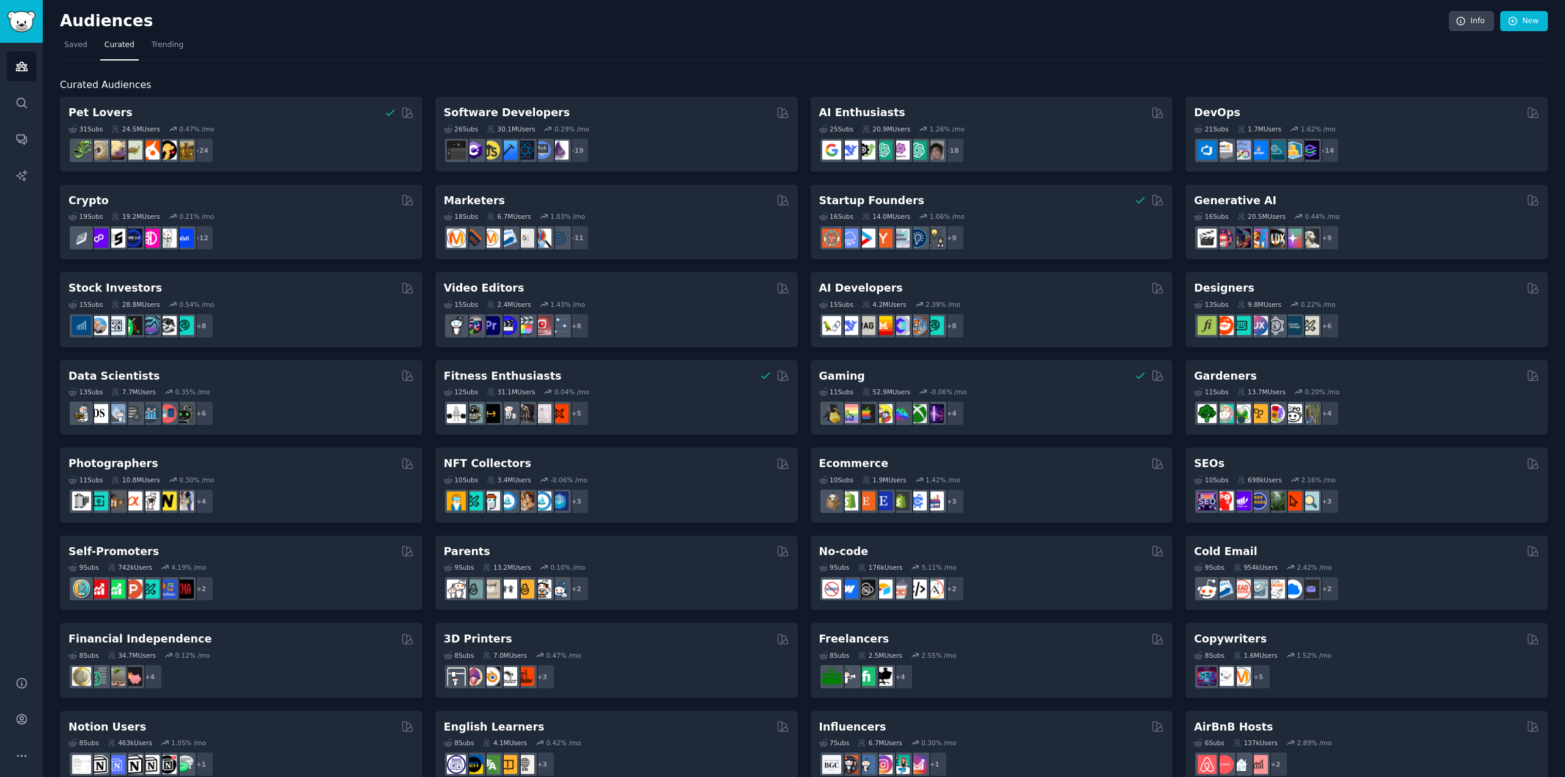
click at [658, 50] on nav "Saved Curated Trending" at bounding box center [804, 47] width 1488 height 25
